Goal: Information Seeking & Learning: Learn about a topic

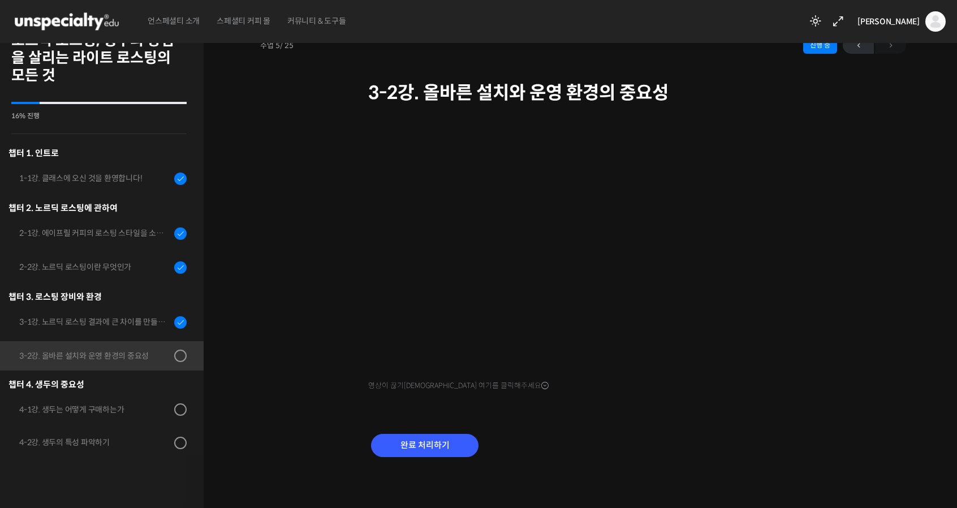
scroll to position [229, 0]
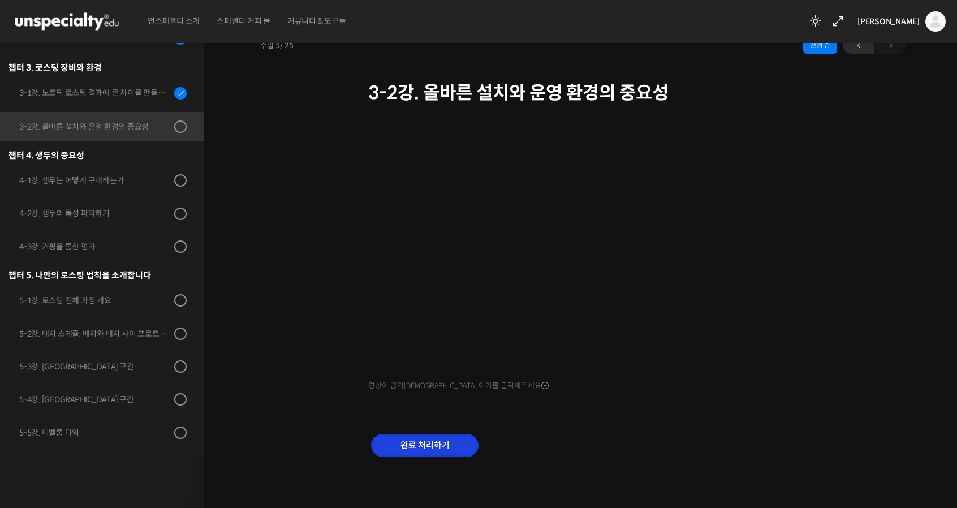
click at [421, 451] on input "완료 처리하기" at bounding box center [424, 445] width 107 height 23
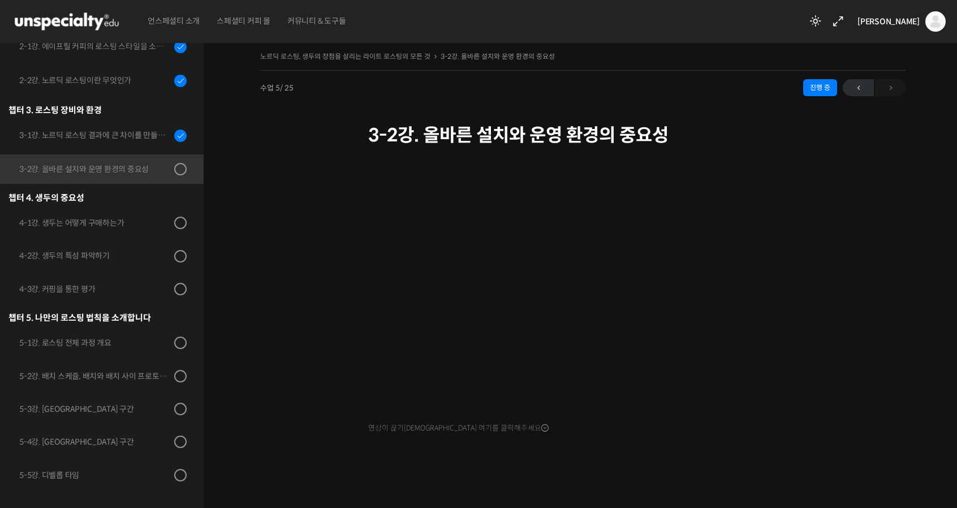
scroll to position [4, 0]
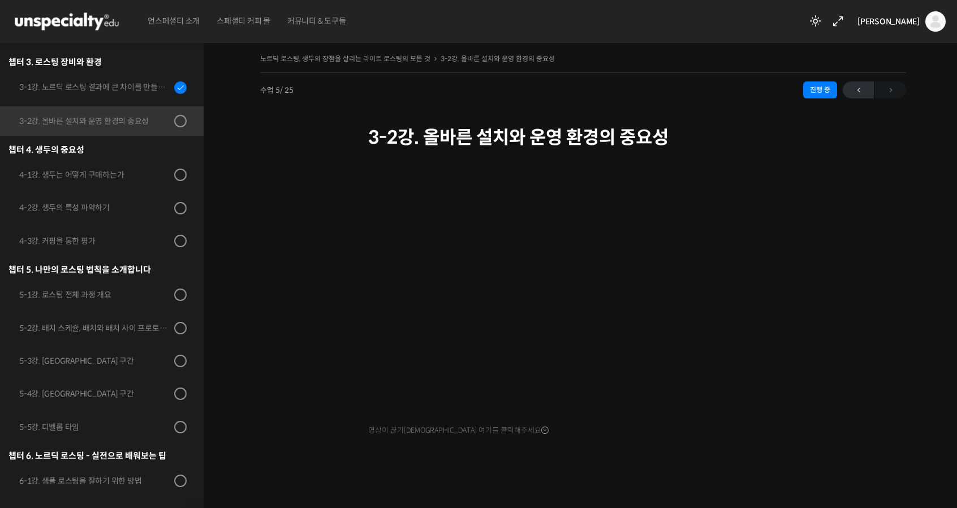
scroll to position [229, 0]
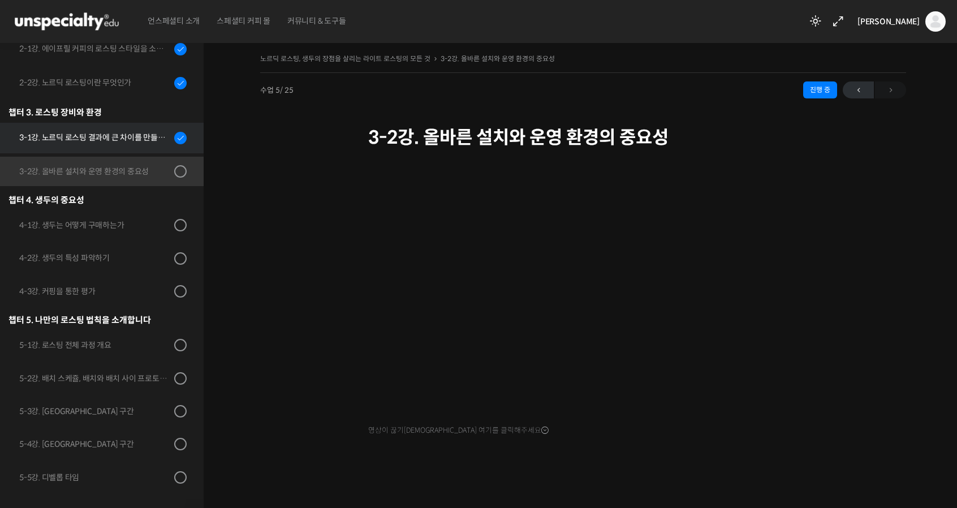
click at [95, 146] on link "3-1강. 노르딕 로스팅 결과에 큰 차이를 만들어내는 로스팅 머신의 종류와 환경" at bounding box center [98, 138] width 209 height 31
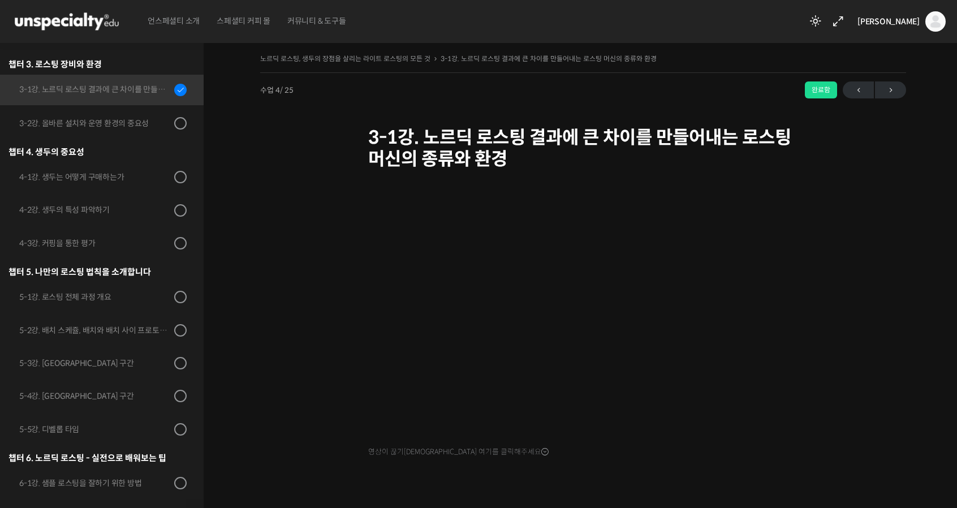
scroll to position [287, 0]
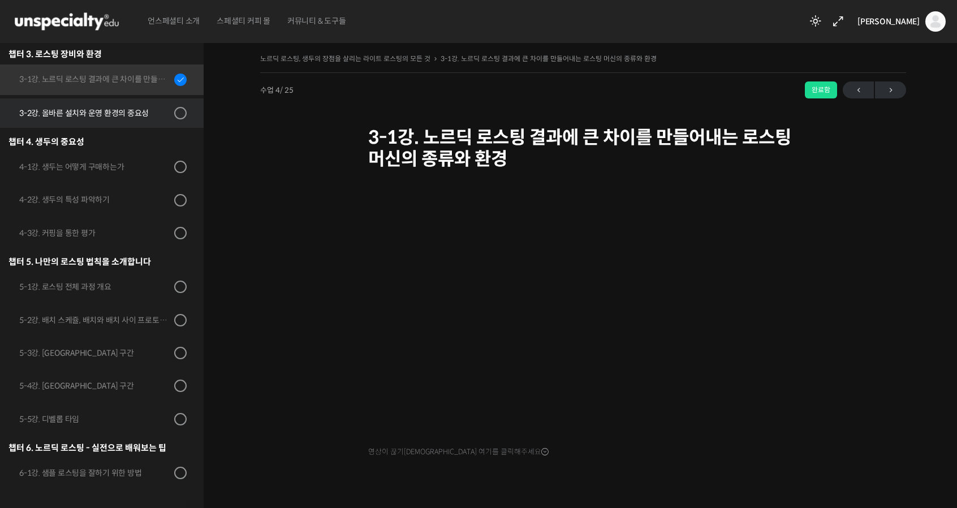
click at [107, 118] on div "3-2강. 올바른 설치와 운영 환경의 중요성" at bounding box center [95, 113] width 152 height 12
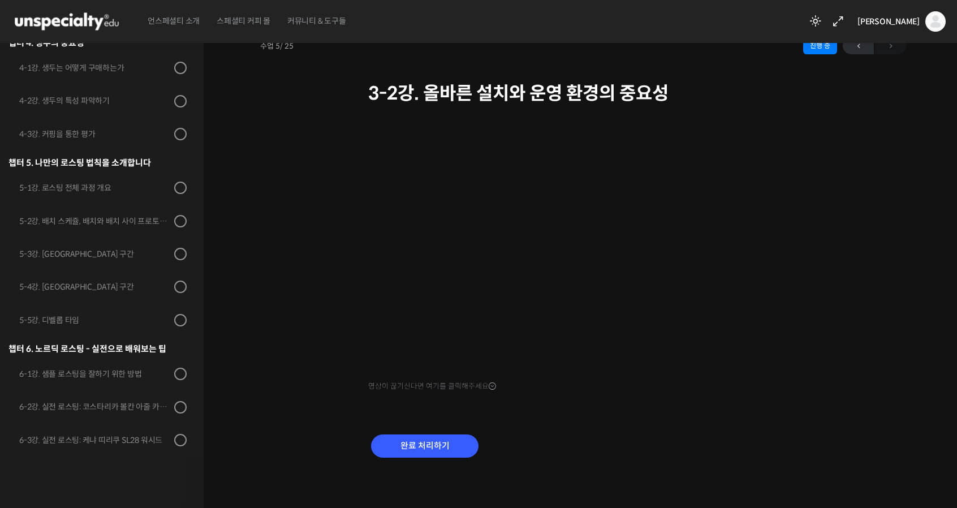
scroll to position [45, 0]
click at [425, 447] on input "완료 처리하기" at bounding box center [424, 445] width 107 height 23
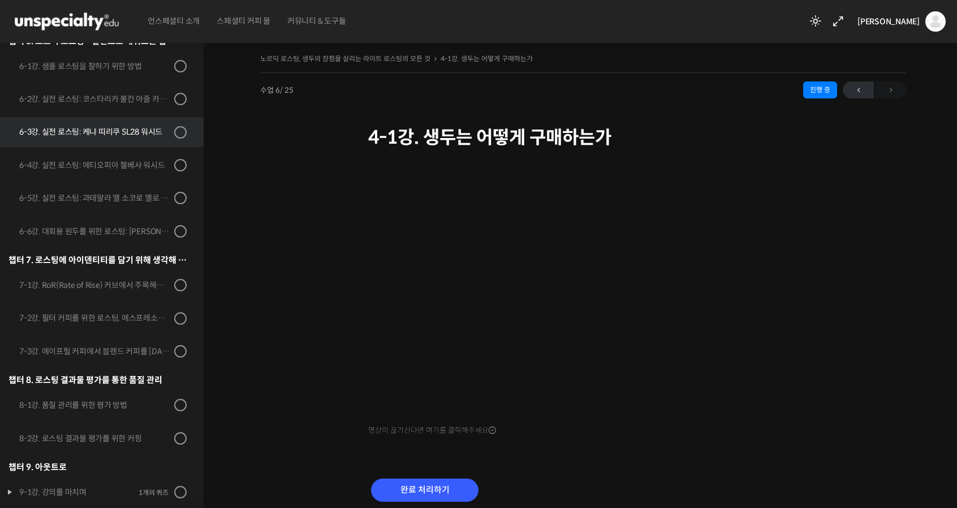
scroll to position [712, 0]
